Goal: Information Seeking & Learning: Understand process/instructions

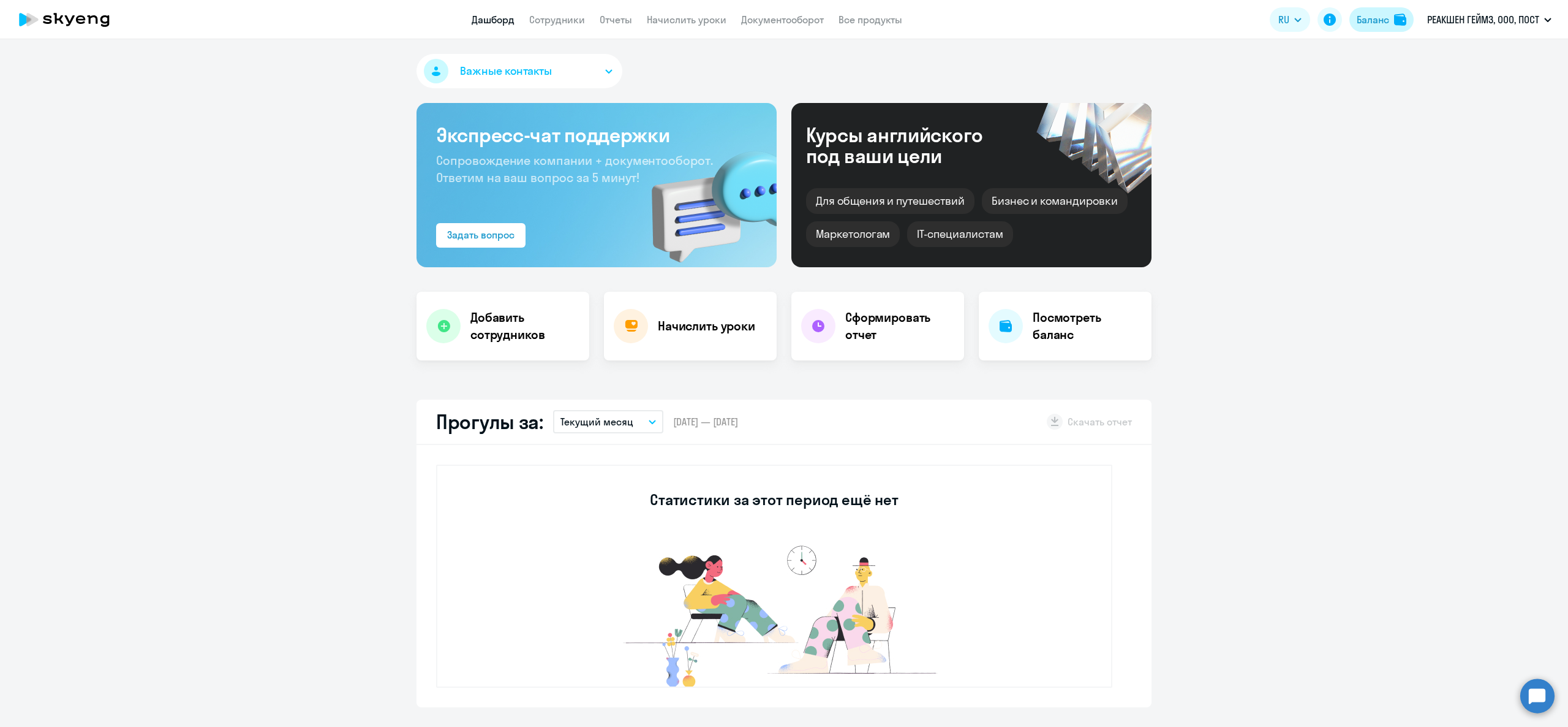
click at [1358, 14] on div "Баланс" at bounding box center [1372, 19] width 32 height 15
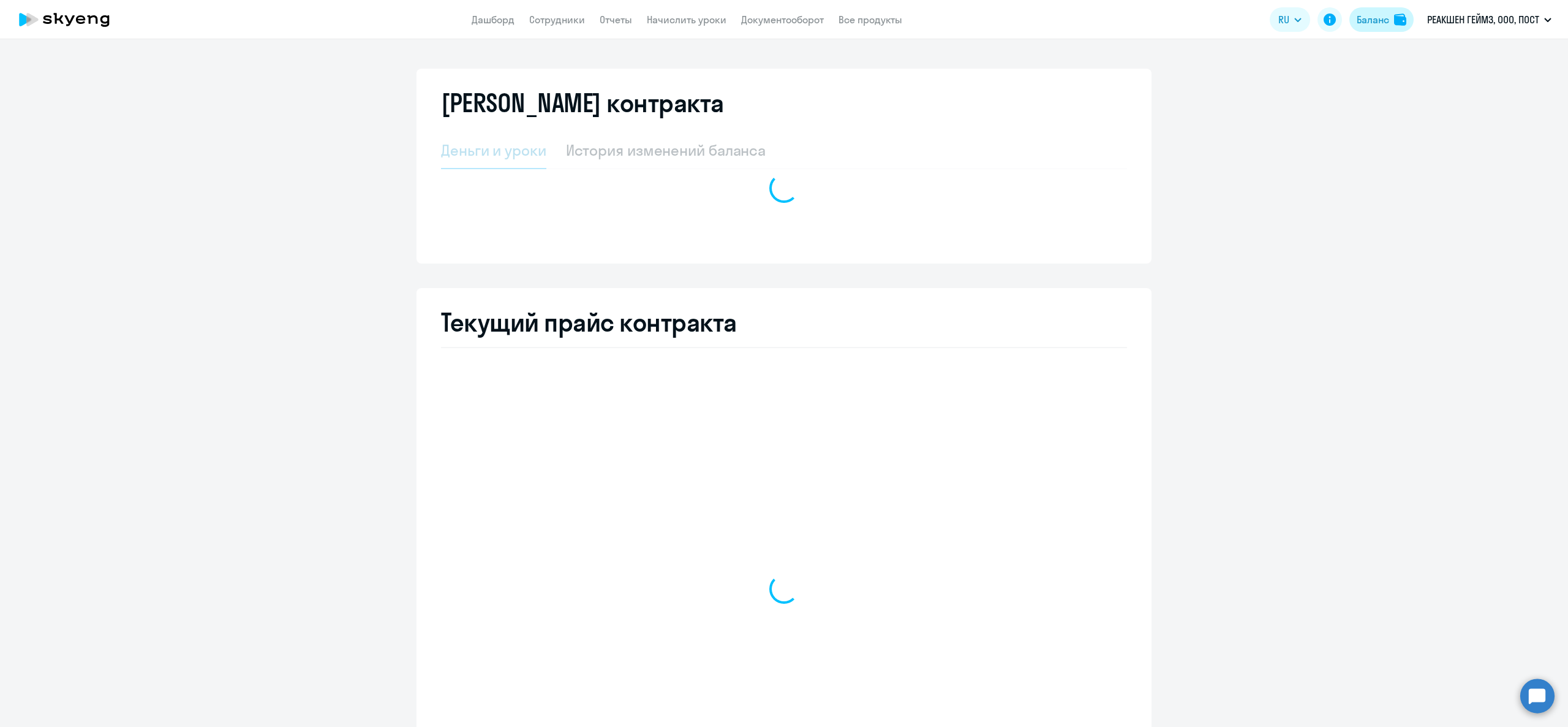
select select "english_adult_not_native_speaker"
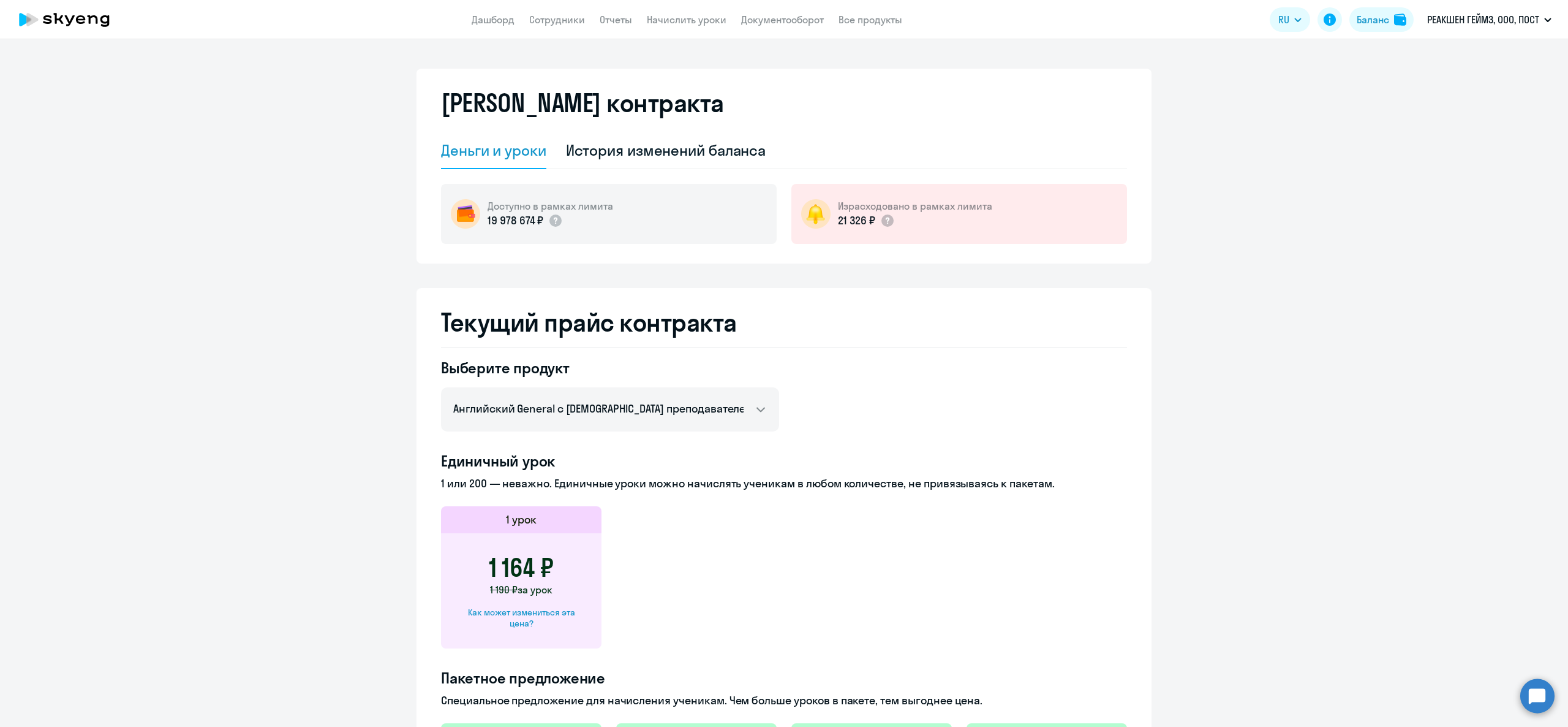
click at [508, 609] on div "Как может измениться эта цена?" at bounding box center [521, 618] width 121 height 22
select select "english_adult_not_native_speaker"
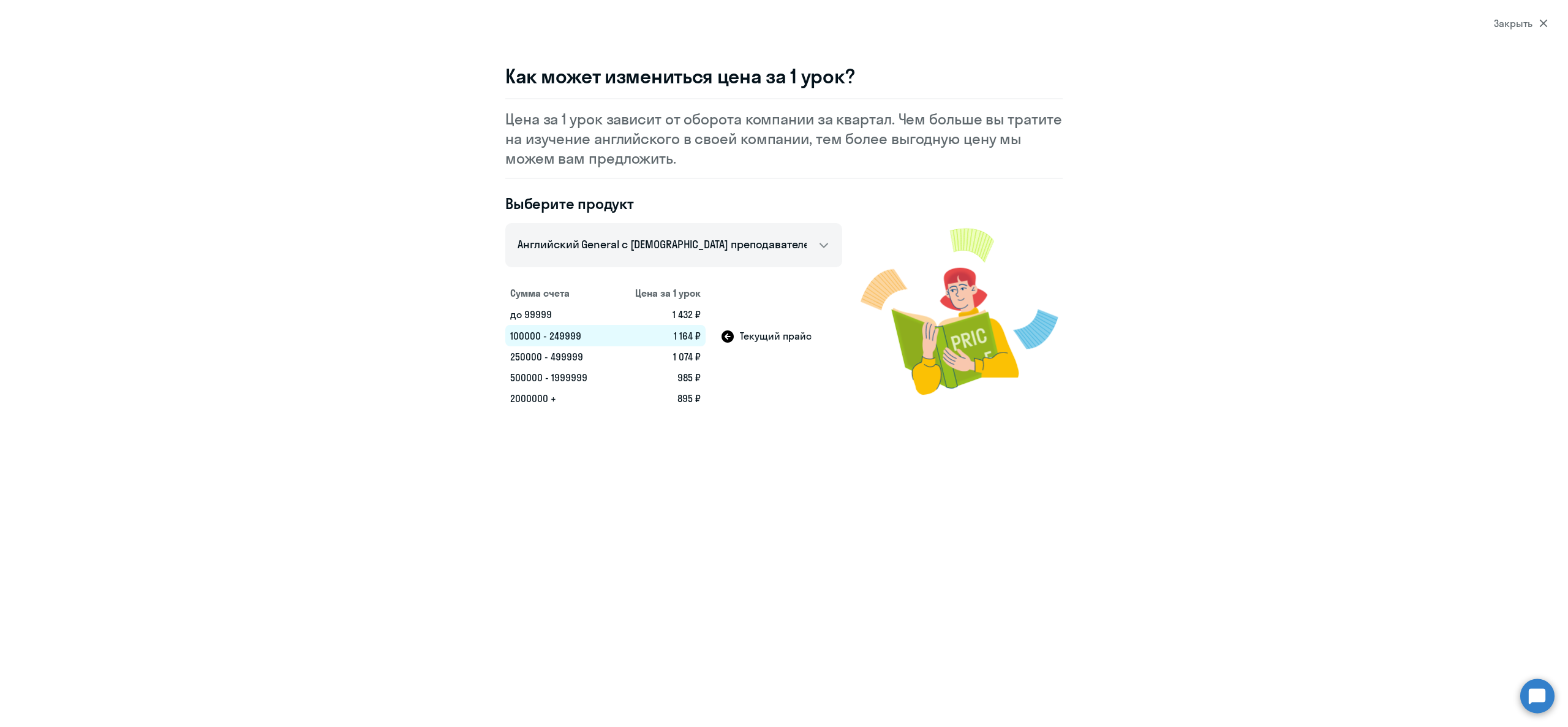
click at [687, 335] on td "1 164 ₽" at bounding box center [659, 335] width 93 height 21
click at [537, 356] on td "250000 - 499999" at bounding box center [559, 357] width 108 height 21
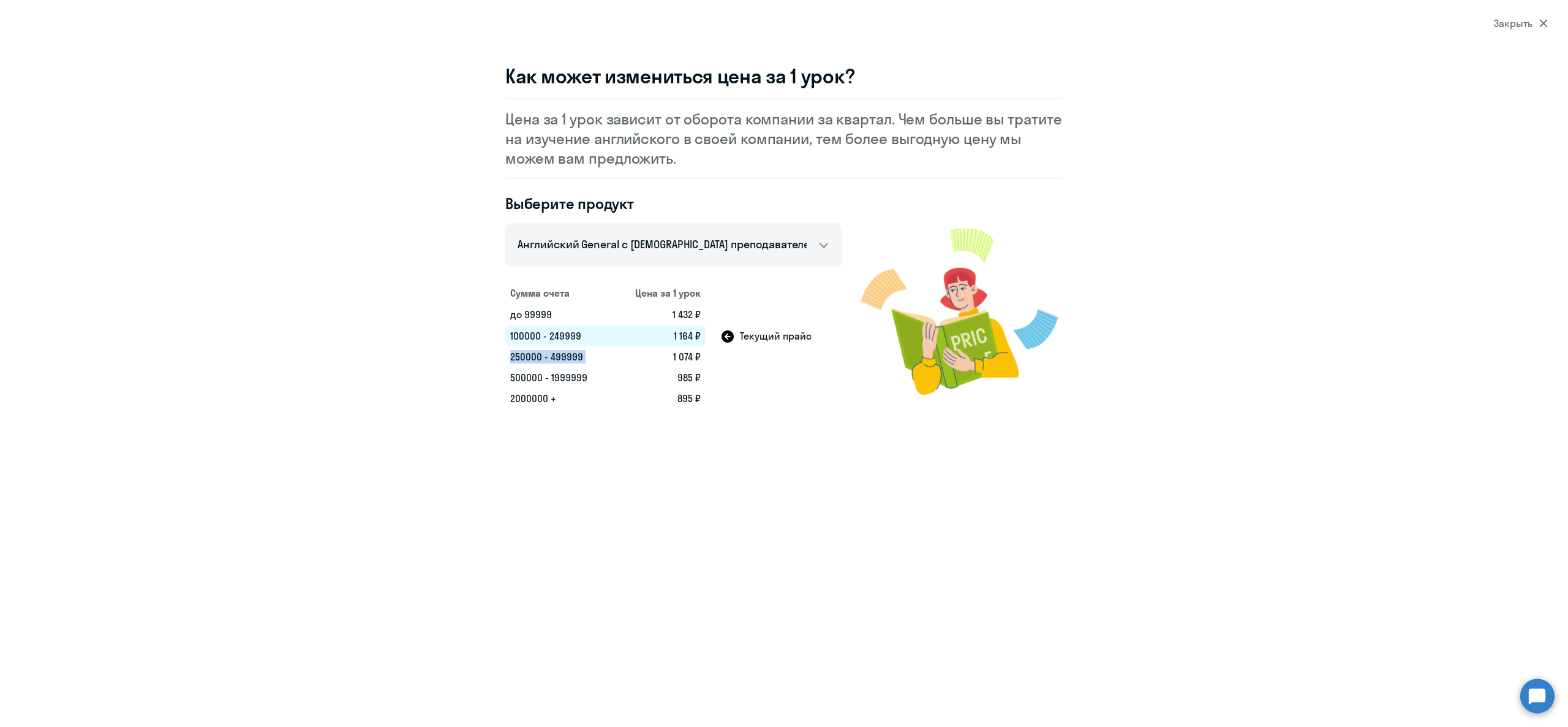
click at [537, 356] on td "250000 - 499999" at bounding box center [559, 357] width 108 height 21
click at [574, 335] on td "100000 - 249999" at bounding box center [559, 335] width 108 height 21
